Goal: Task Accomplishment & Management: Complete application form

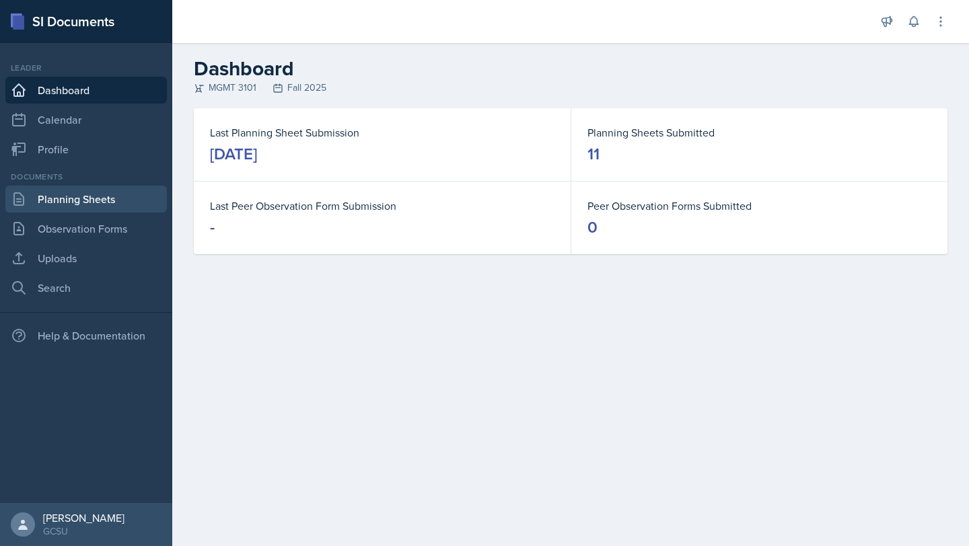
click at [77, 194] on link "Planning Sheets" at bounding box center [85, 199] width 161 height 27
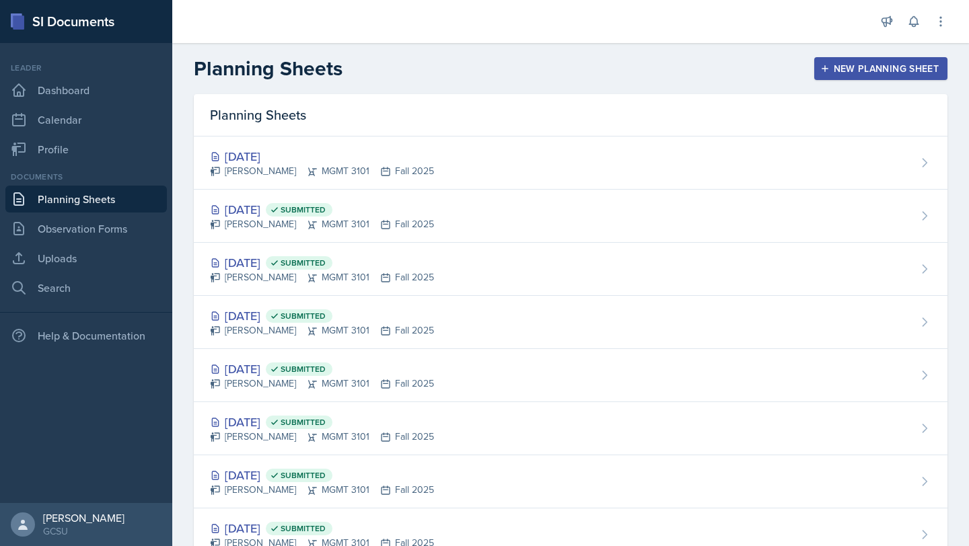
click at [831, 52] on header "Planning Sheets New Planning Sheet" at bounding box center [570, 68] width 797 height 51
click at [829, 57] on div "Planning Sheets New Planning Sheet" at bounding box center [570, 69] width 797 height 24
click at [830, 72] on div "New Planning Sheet" at bounding box center [881, 68] width 116 height 11
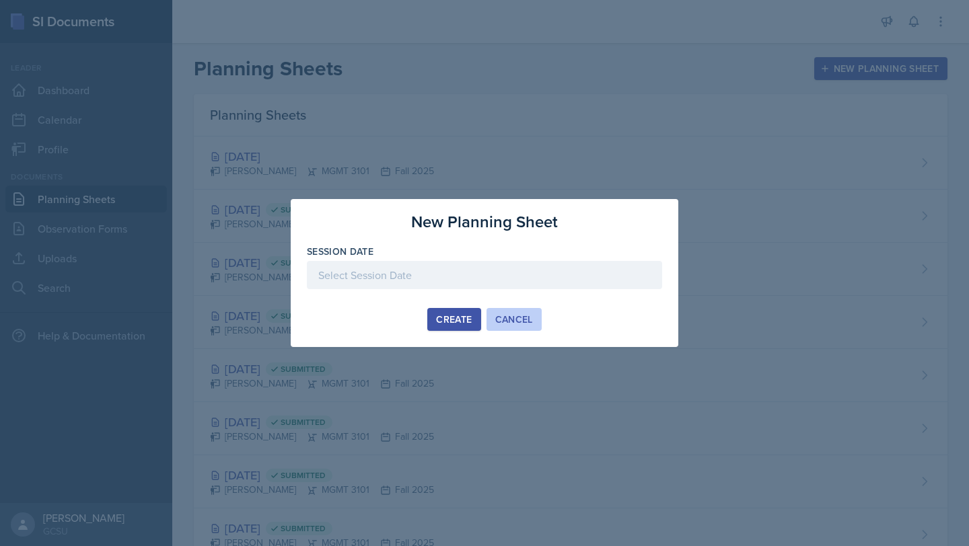
click at [511, 311] on button "Cancel" at bounding box center [513, 319] width 55 height 23
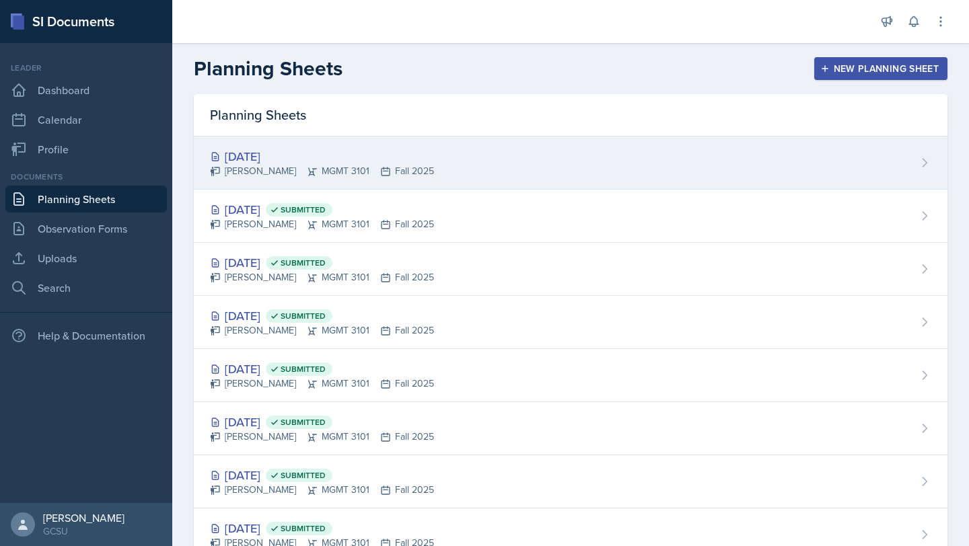
click at [326, 169] on div "[PERSON_NAME] MGMT 3101 Fall 2025" at bounding box center [322, 171] width 224 height 14
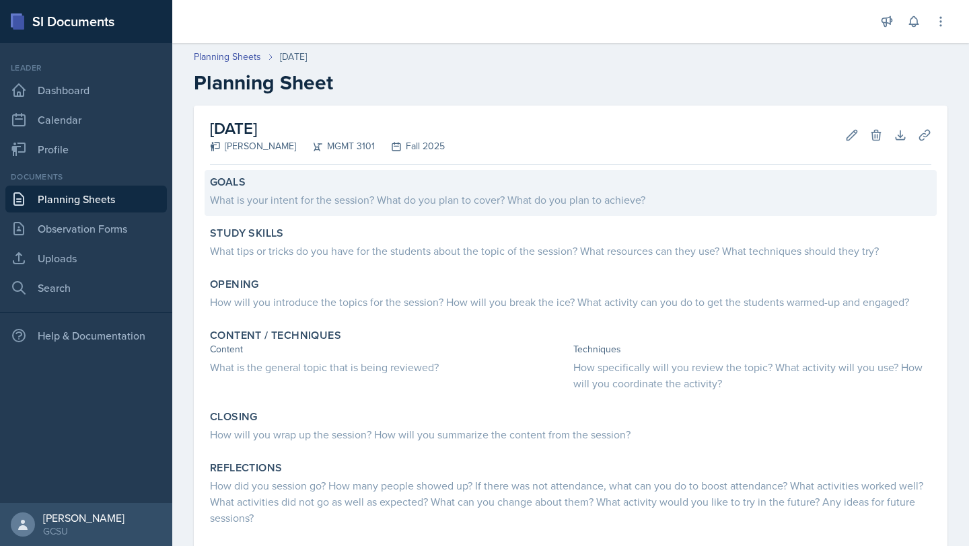
click at [289, 187] on div "Goals" at bounding box center [570, 182] width 721 height 13
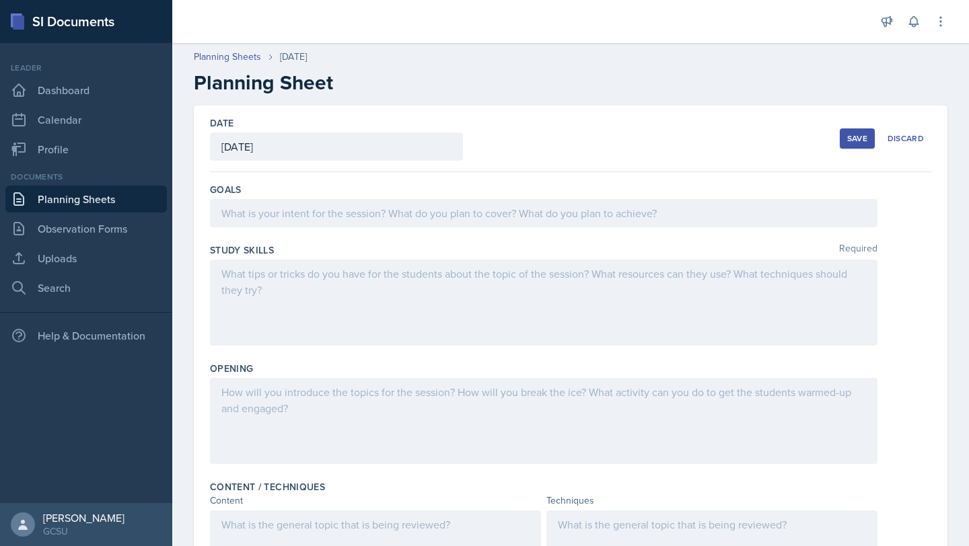
click at [299, 211] on div at bounding box center [543, 213] width 667 height 28
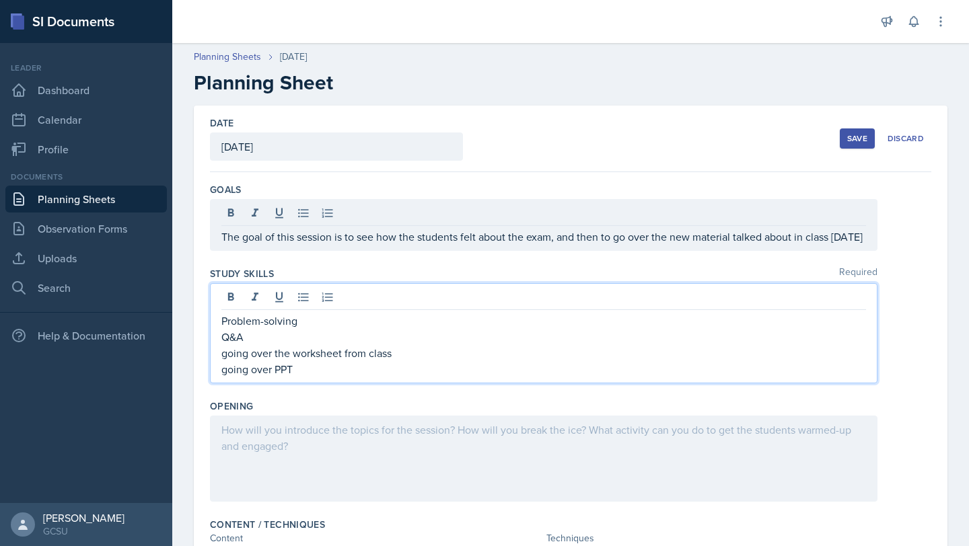
click at [303, 468] on div at bounding box center [543, 459] width 667 height 86
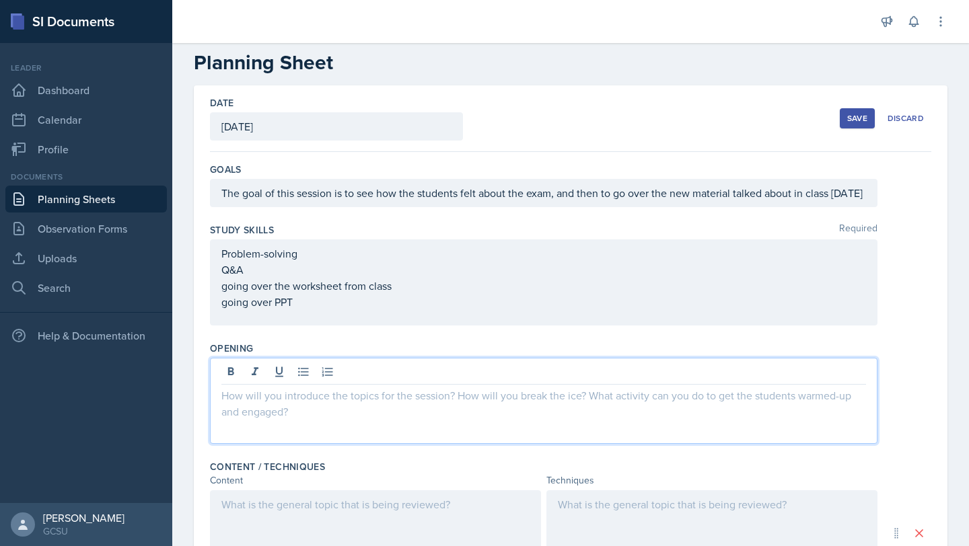
scroll to position [24, 0]
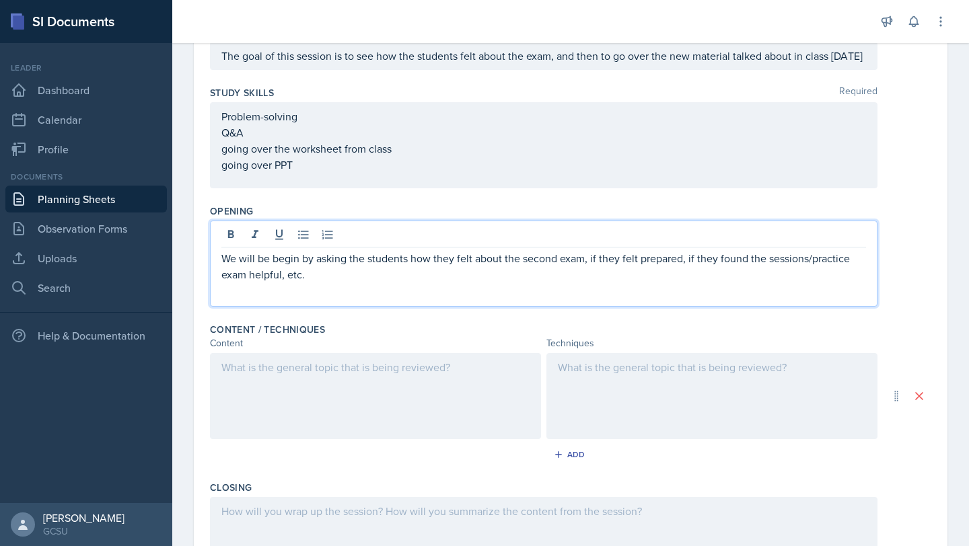
click at [272, 379] on div at bounding box center [375, 396] width 331 height 86
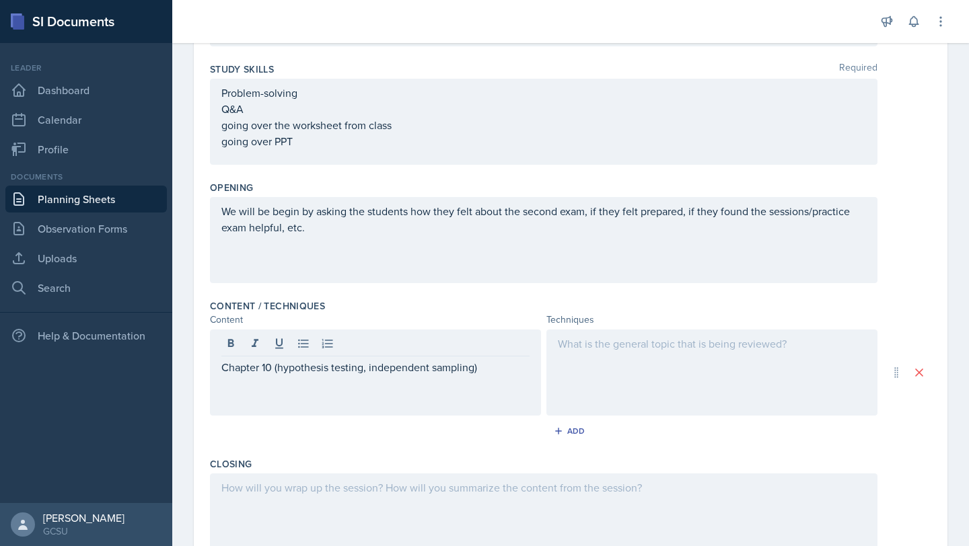
click at [579, 370] on div at bounding box center [711, 373] width 331 height 86
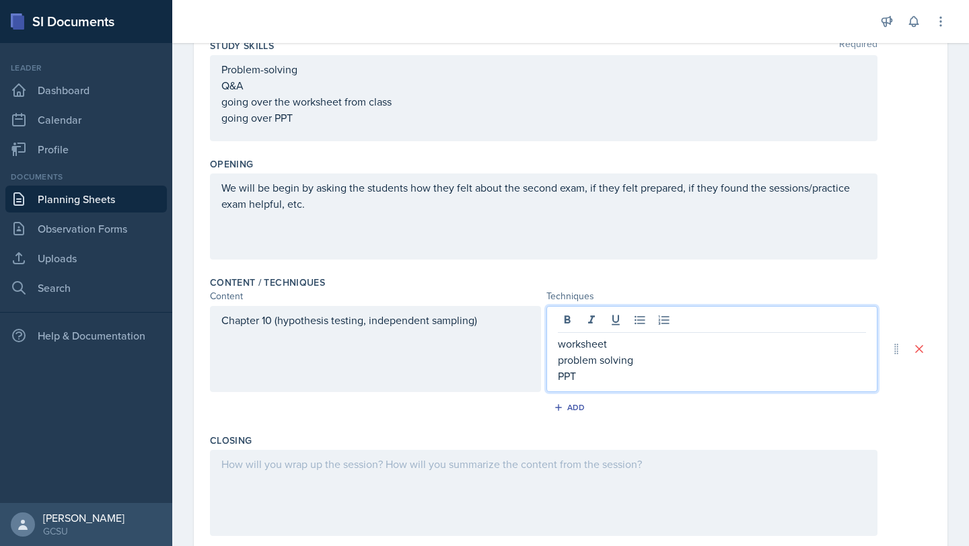
click at [544, 509] on div at bounding box center [543, 493] width 667 height 86
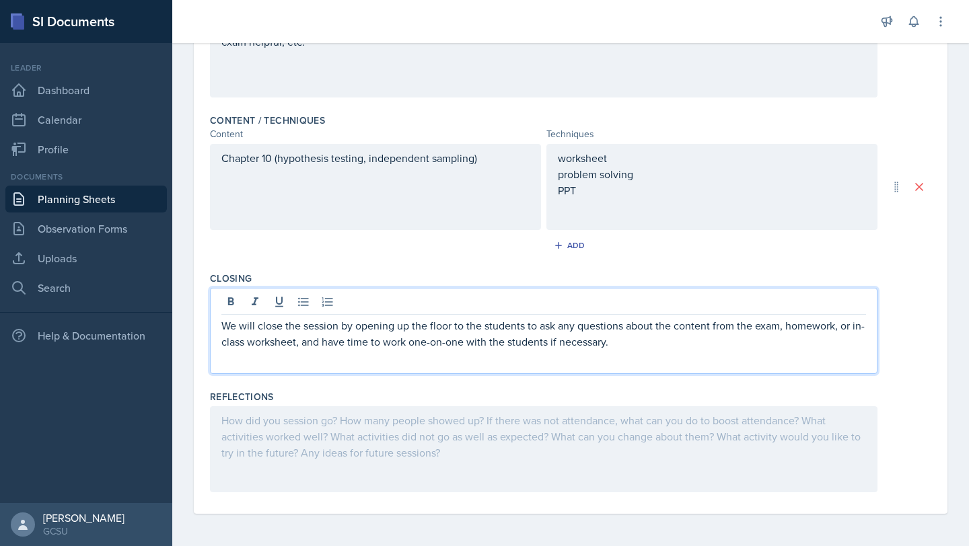
scroll to position [0, 0]
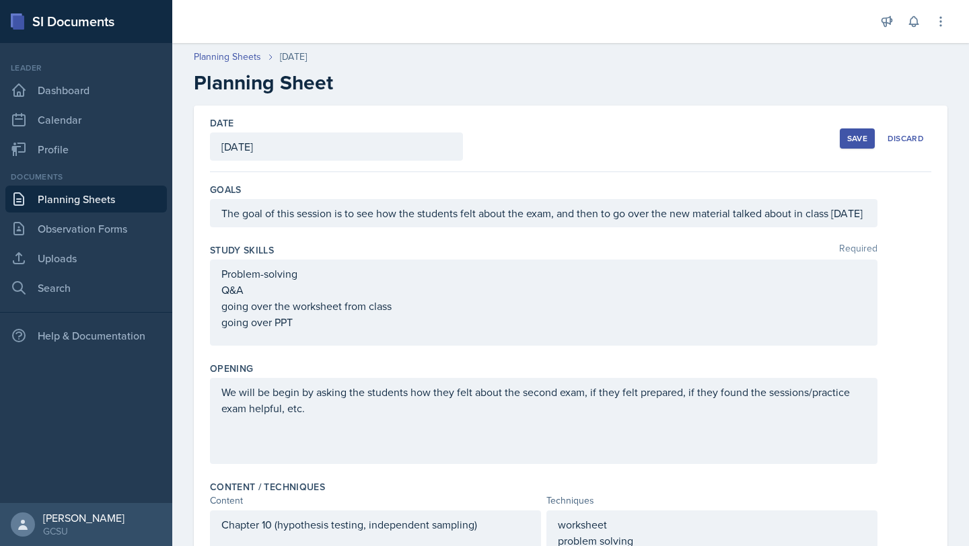
click at [853, 138] on div "Save" at bounding box center [857, 138] width 20 height 11
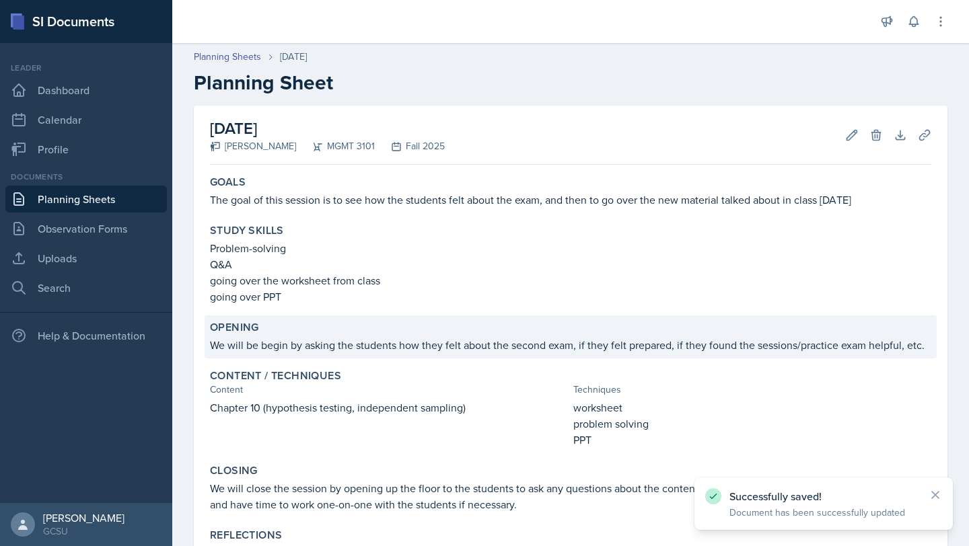
scroll to position [143, 0]
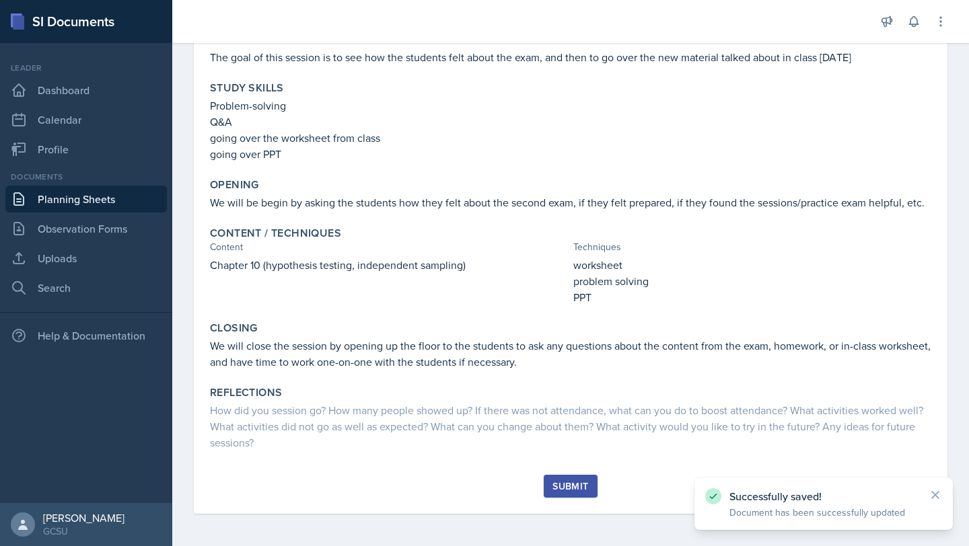
click at [583, 492] on div "Submit" at bounding box center [570, 486] width 36 height 11
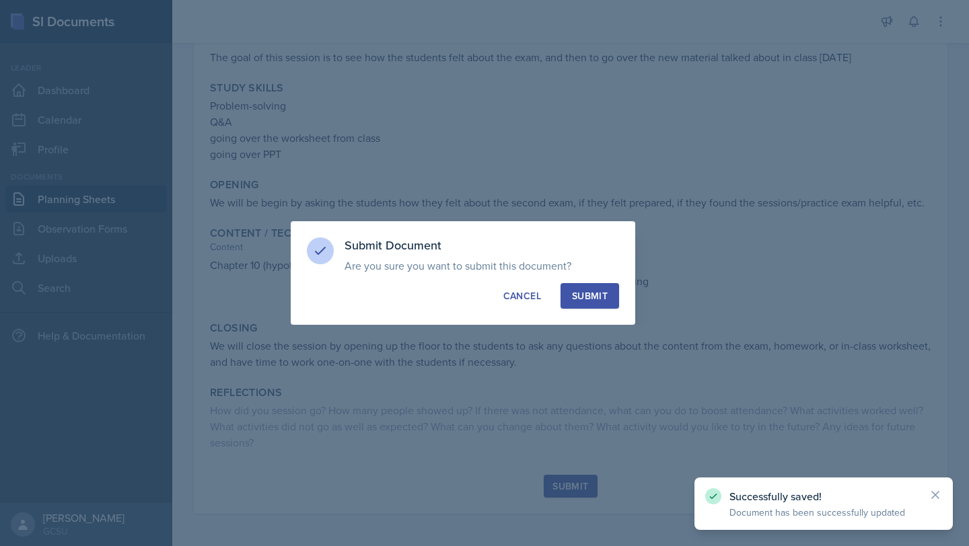
click at [590, 293] on div "Submit" at bounding box center [590, 295] width 36 height 13
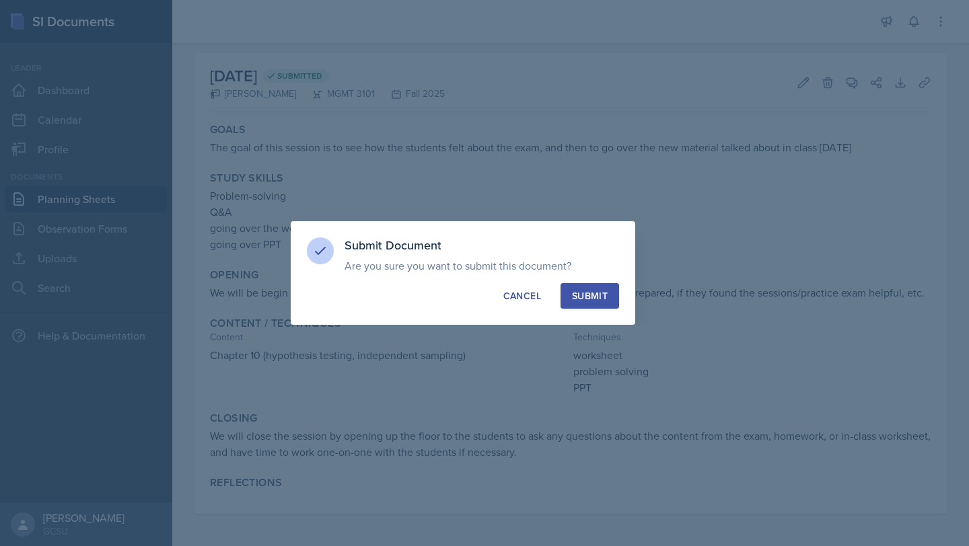
scroll to position [52, 0]
